Goal: Task Accomplishment & Management: Manage account settings

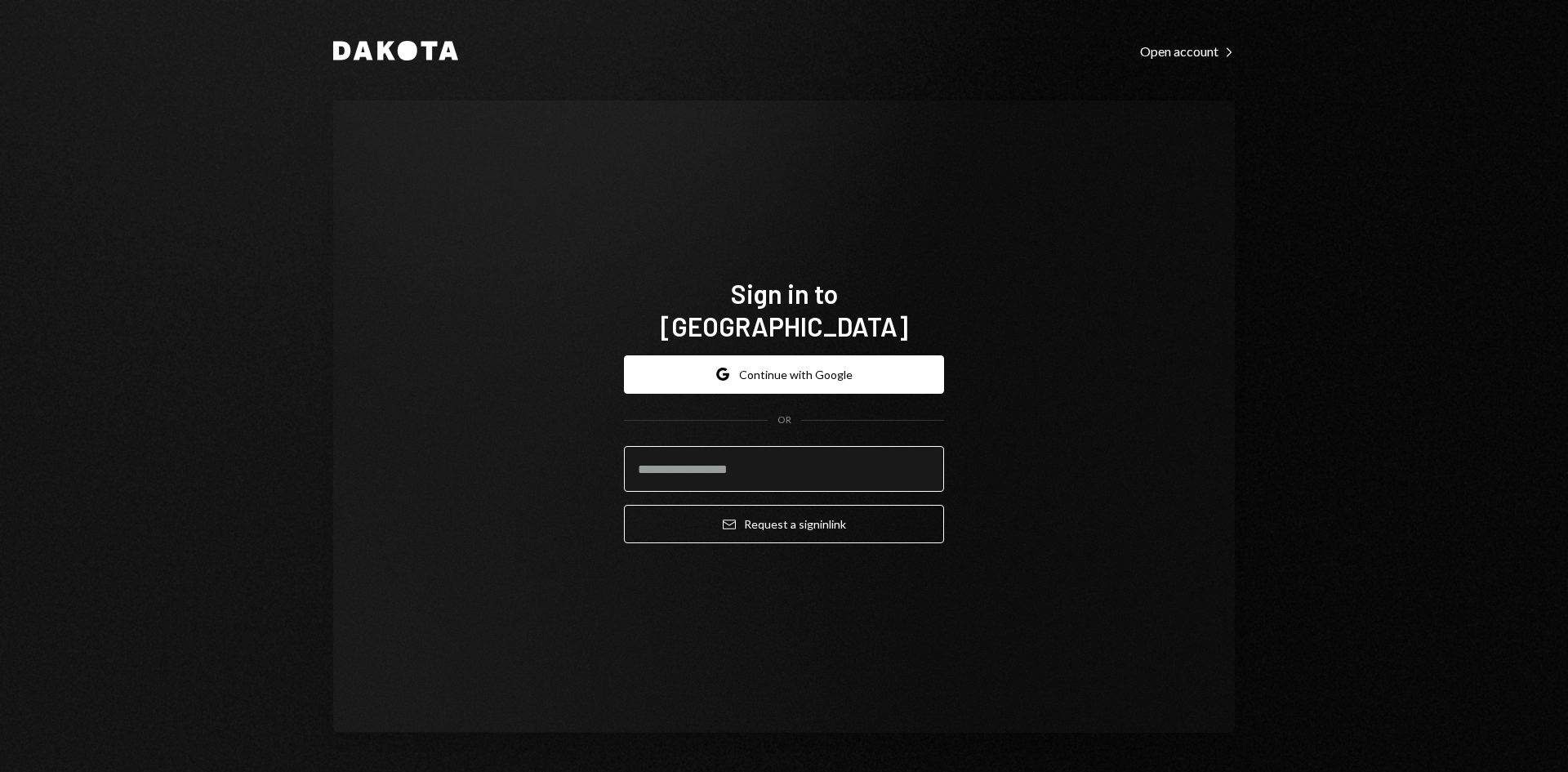
click at [797, 449] on input "email" at bounding box center [784, 469] width 320 height 46
click at [0, 771] on com-1password-button at bounding box center [0, 772] width 0 height 0
type input "**********"
